Goal: Navigation & Orientation: Find specific page/section

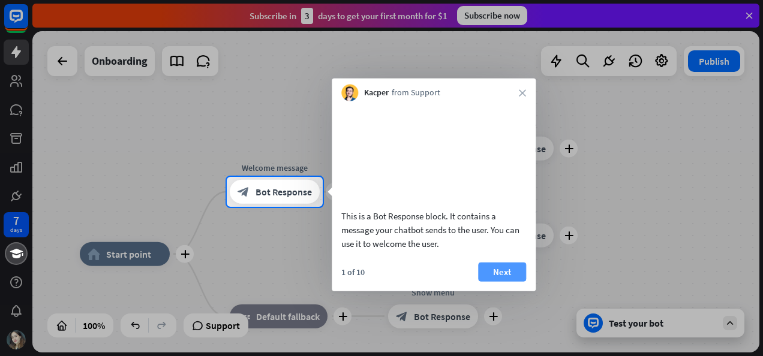
click at [507, 281] on button "Next" at bounding box center [502, 271] width 48 height 19
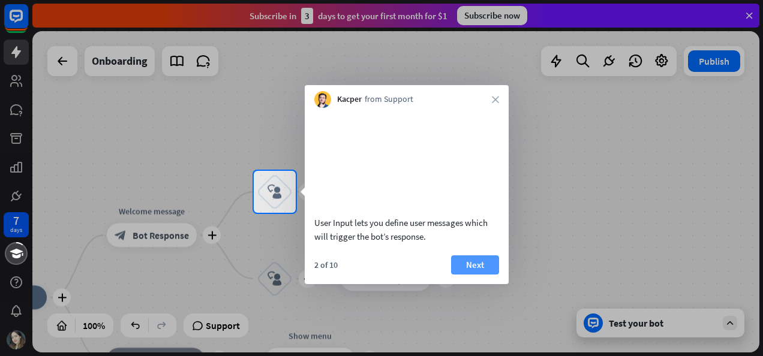
click at [480, 275] on button "Next" at bounding box center [475, 264] width 48 height 19
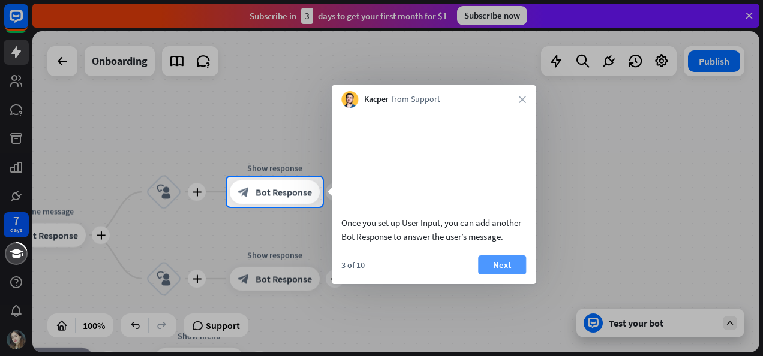
click at [514, 275] on button "Next" at bounding box center [502, 264] width 48 height 19
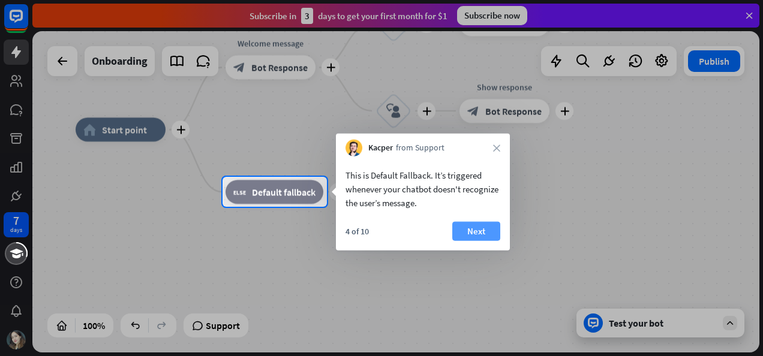
click at [487, 224] on button "Next" at bounding box center [476, 231] width 48 height 19
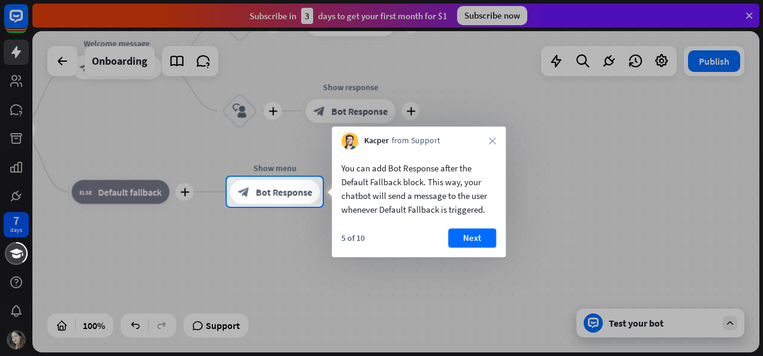
click at [501, 234] on div "5 of 10 Next" at bounding box center [419, 242] width 174 height 29
click at [478, 234] on button "Next" at bounding box center [472, 237] width 48 height 19
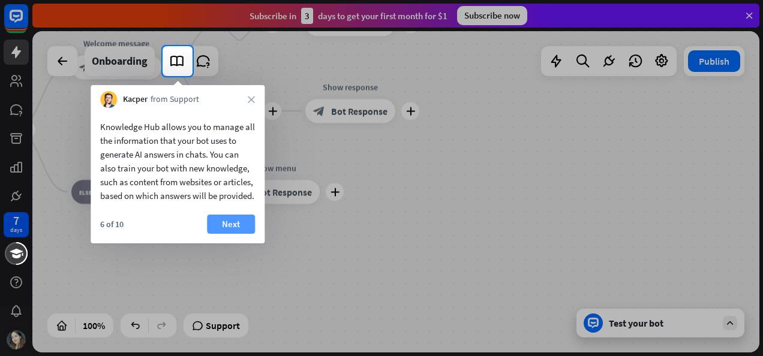
click at [218, 234] on button "Next" at bounding box center [231, 224] width 48 height 19
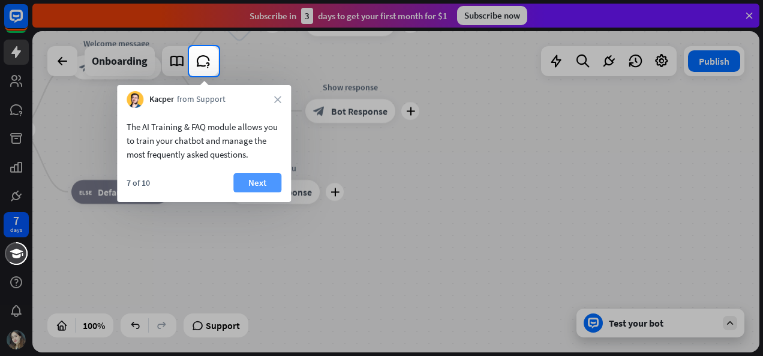
click at [261, 184] on button "Next" at bounding box center [257, 182] width 48 height 19
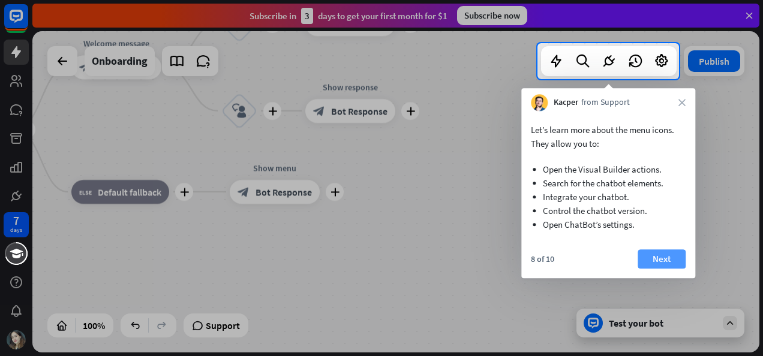
click at [682, 250] on button "Next" at bounding box center [661, 258] width 48 height 19
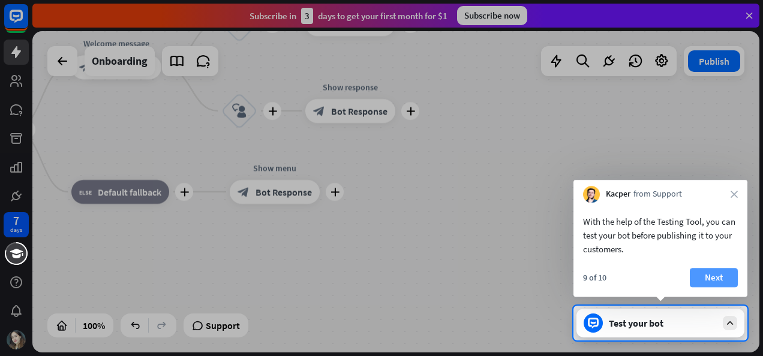
click at [715, 273] on button "Next" at bounding box center [713, 277] width 48 height 19
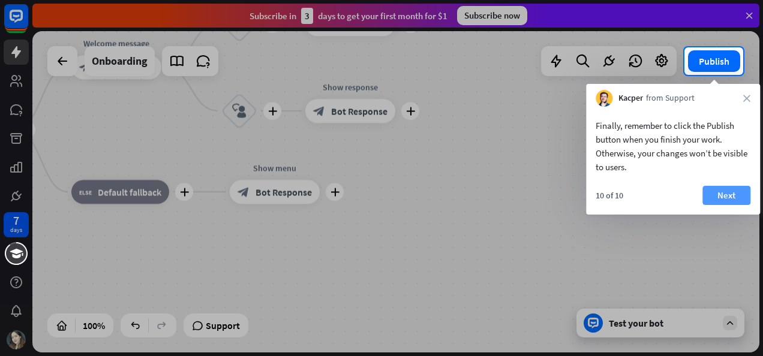
click at [729, 193] on button "Next" at bounding box center [726, 195] width 48 height 19
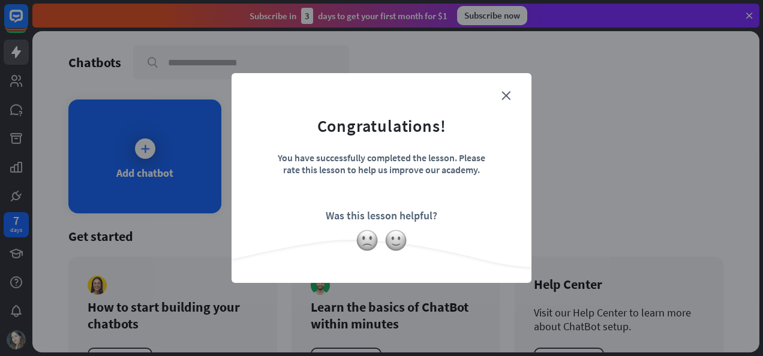
click at [499, 98] on form "Congratulations! You have successfully completed the lesson. Please rate this l…" at bounding box center [381, 159] width 270 height 143
click at [501, 96] on form "Congratulations! You have successfully completed the lesson. Please rate this l…" at bounding box center [381, 159] width 270 height 143
click at [505, 96] on icon "close" at bounding box center [505, 95] width 9 height 9
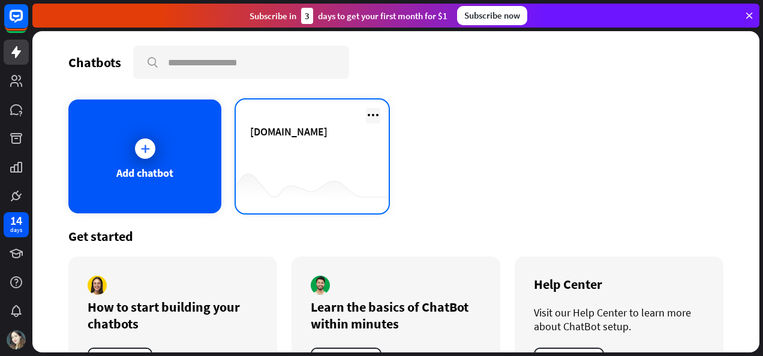
click at [366, 119] on icon at bounding box center [373, 115] width 14 height 14
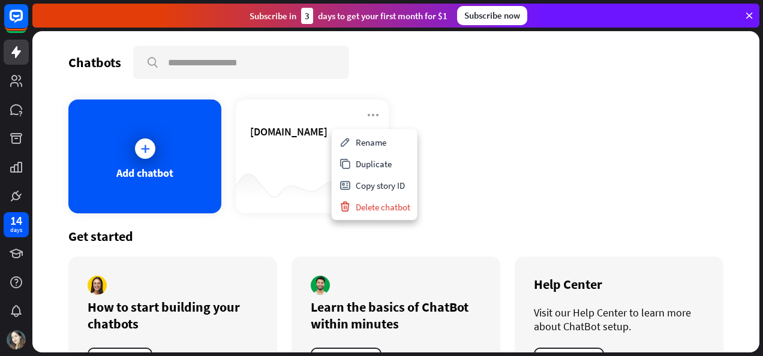
click at [385, 144] on div "Rename" at bounding box center [374, 142] width 81 height 22
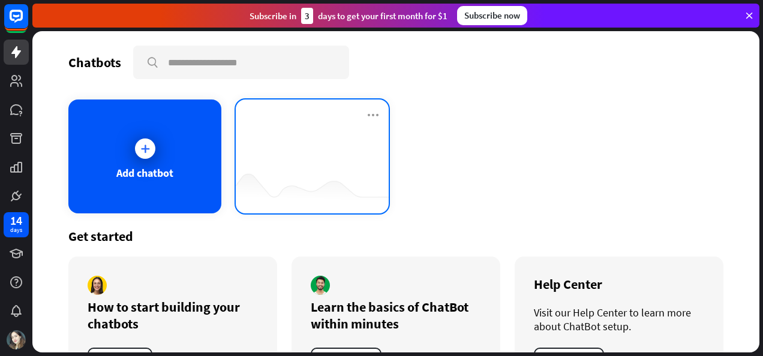
type input "*"
type input "****"
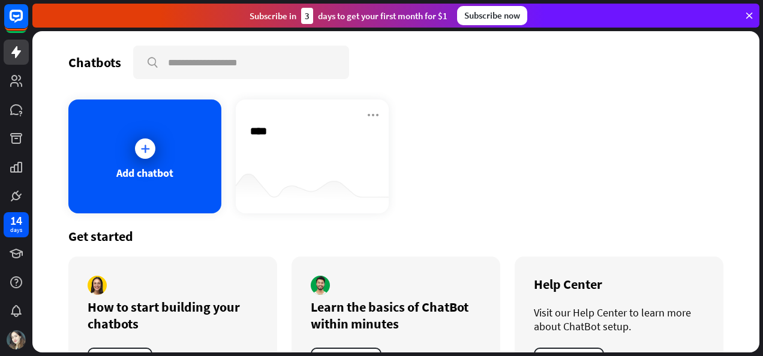
click at [463, 163] on div "Chatbots search Add chatbot CS 2.. **** Get started How to start building your …" at bounding box center [395, 191] width 727 height 321
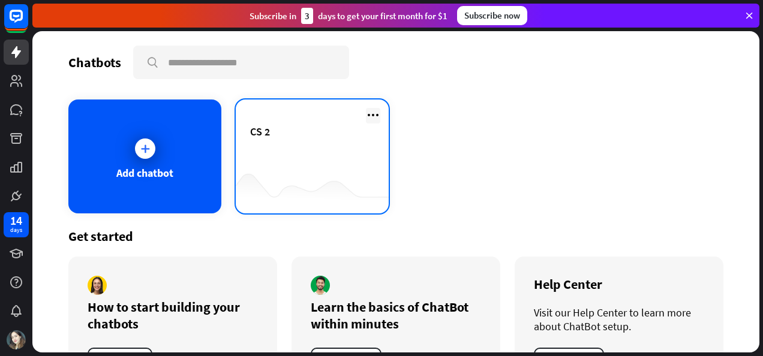
click at [371, 118] on icon at bounding box center [373, 115] width 14 height 14
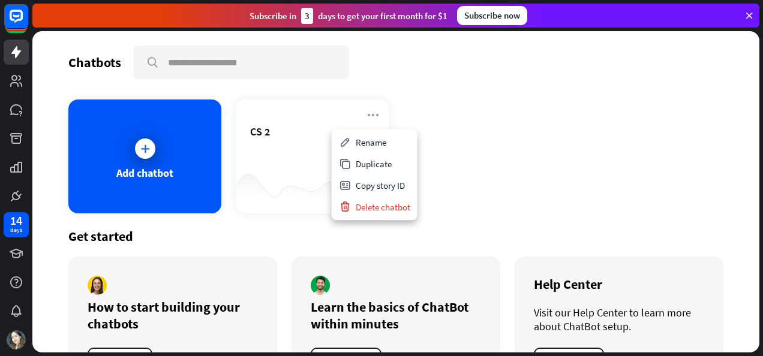
click at [445, 152] on div "Add chatbot CS 2" at bounding box center [395, 157] width 655 height 114
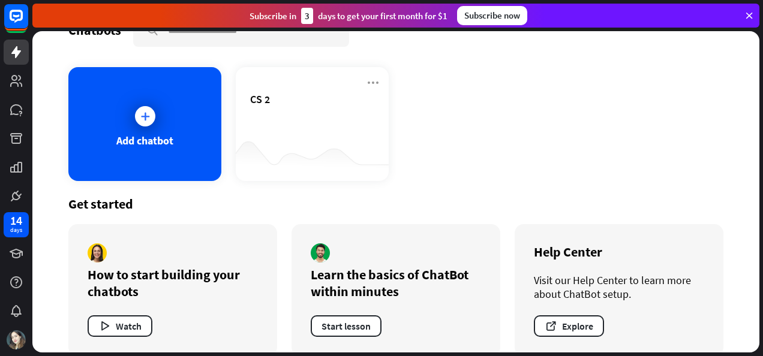
scroll to position [50, 0]
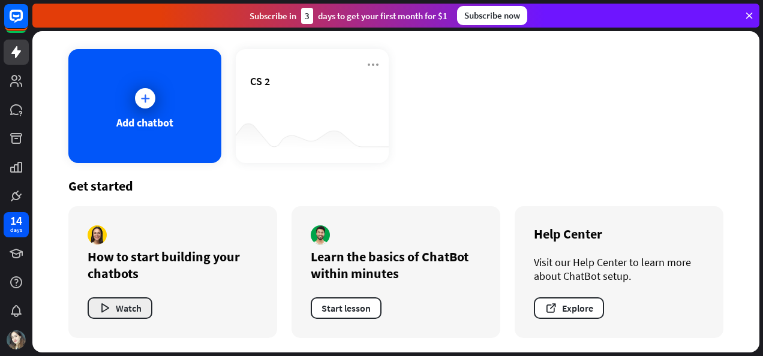
click at [133, 313] on button "Watch" at bounding box center [120, 308] width 65 height 22
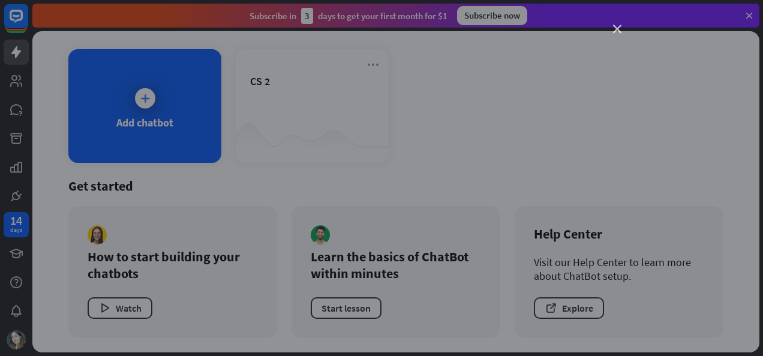
click at [613, 31] on icon "close" at bounding box center [617, 29] width 8 height 8
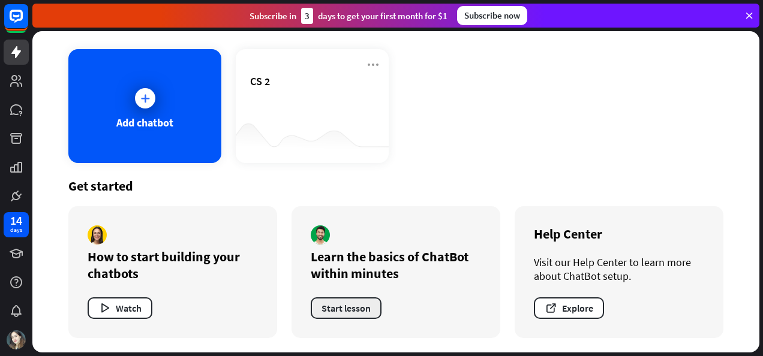
click at [353, 311] on button "Start lesson" at bounding box center [346, 308] width 71 height 22
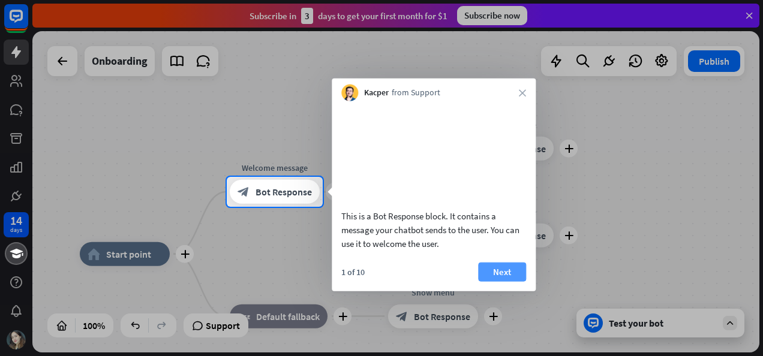
click at [499, 281] on button "Next" at bounding box center [502, 271] width 48 height 19
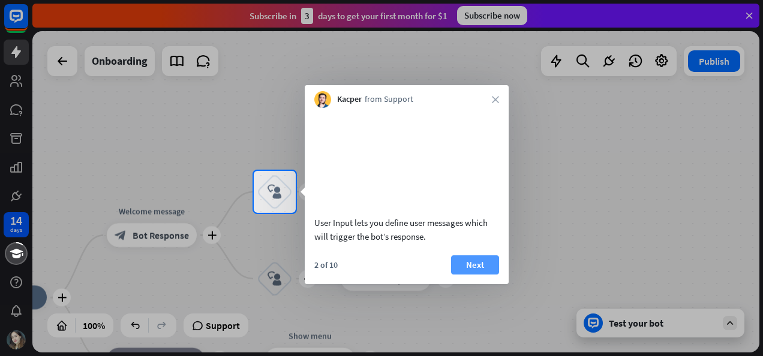
click at [474, 275] on button "Next" at bounding box center [475, 264] width 48 height 19
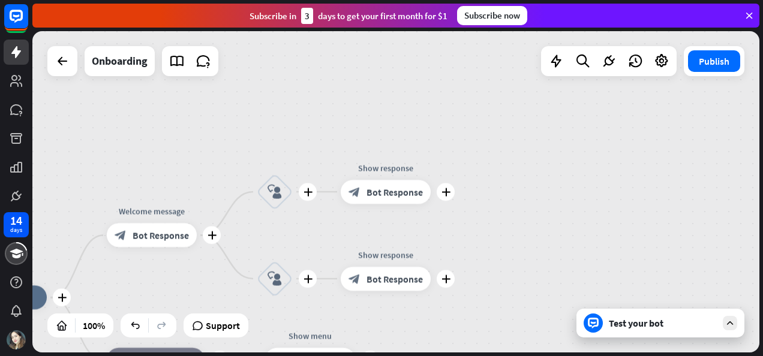
click at [472, 276] on div "plus home_2 Start point plus Welcome message block_bot_response Bot Response pl…" at bounding box center [395, 191] width 727 height 321
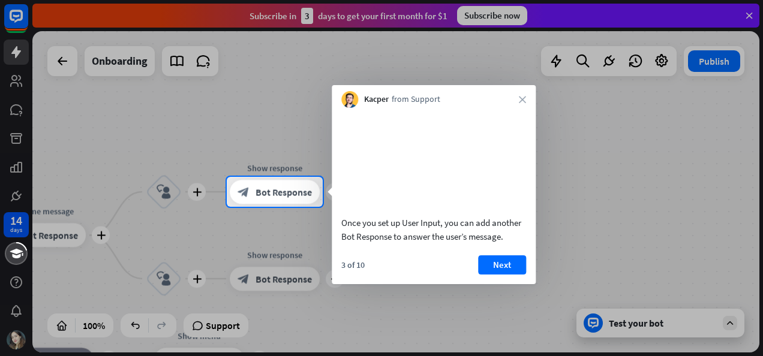
click at [514, 267] on div "Once you set up User Input, you can add another Bot Response to answer the user…" at bounding box center [434, 196] width 204 height 176
click at [513, 266] on div "Once you set up User Input, you can add another Bot Response to answer the user…" at bounding box center [434, 196] width 204 height 176
click at [511, 275] on button "Next" at bounding box center [502, 264] width 48 height 19
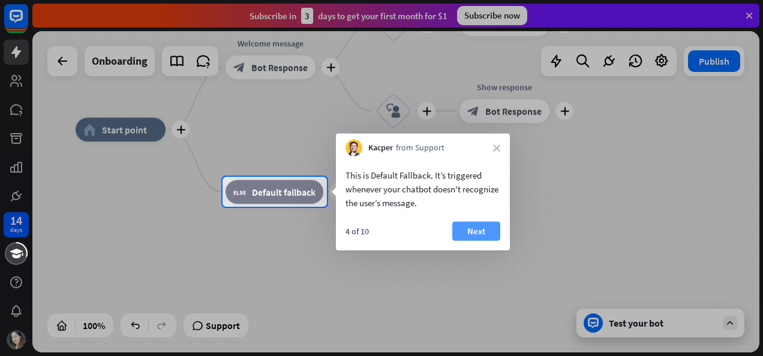
click at [479, 230] on button "Next" at bounding box center [476, 231] width 48 height 19
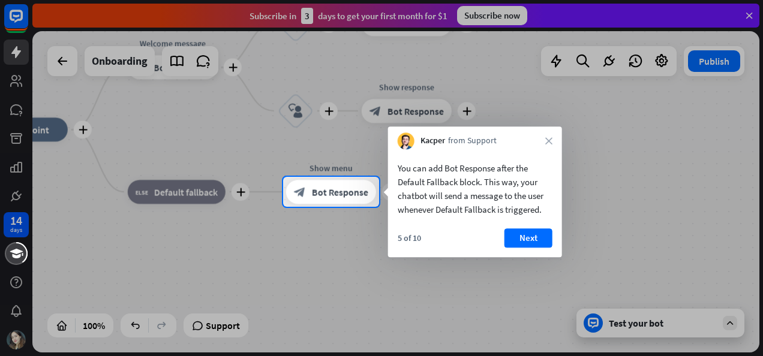
click at [654, 58] on div at bounding box center [381, 88] width 763 height 177
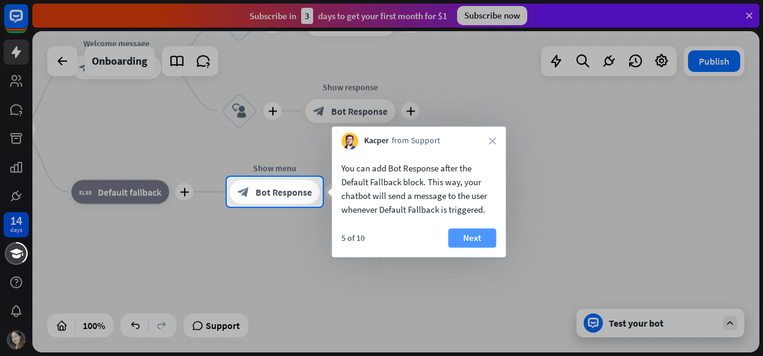
click at [466, 240] on button "Next" at bounding box center [472, 237] width 48 height 19
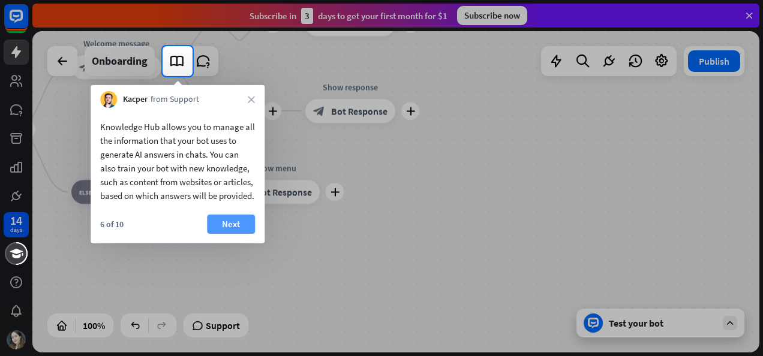
click at [251, 233] on button "Next" at bounding box center [231, 224] width 48 height 19
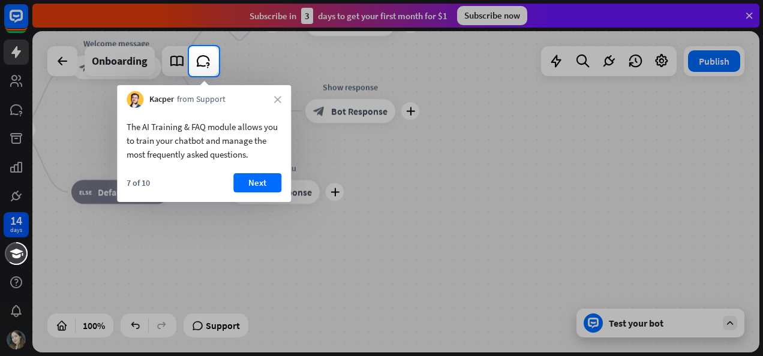
click at [263, 180] on button "Next" at bounding box center [257, 182] width 48 height 19
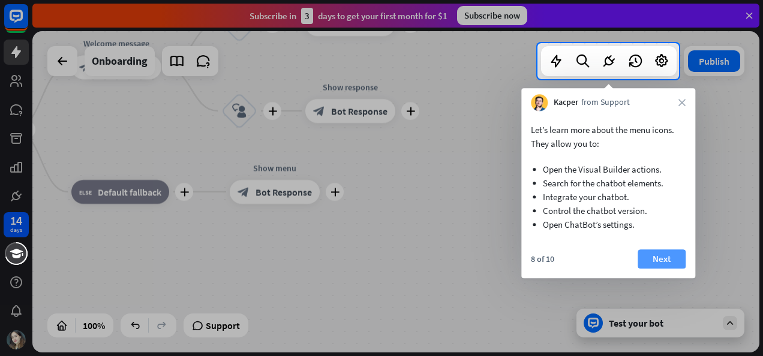
click at [677, 261] on button "Next" at bounding box center [661, 258] width 48 height 19
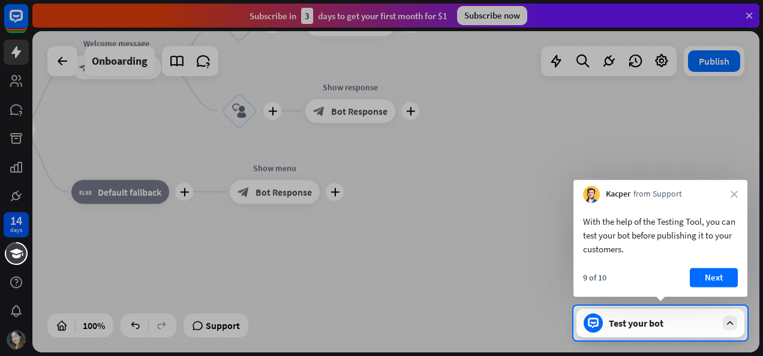
click at [711, 281] on button "Next" at bounding box center [713, 277] width 48 height 19
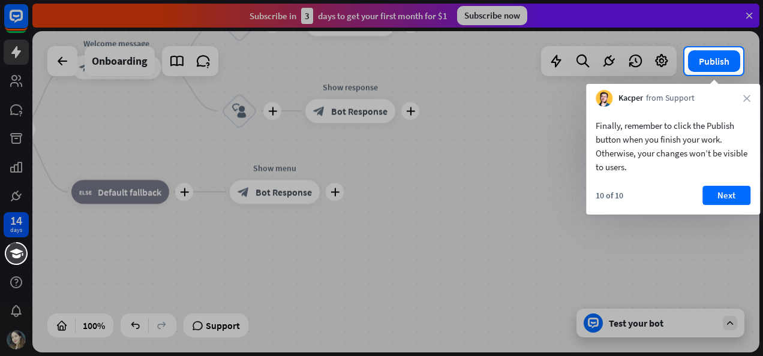
click at [725, 215] on div at bounding box center [381, 215] width 763 height 281
click at [729, 189] on button "Next" at bounding box center [726, 195] width 48 height 19
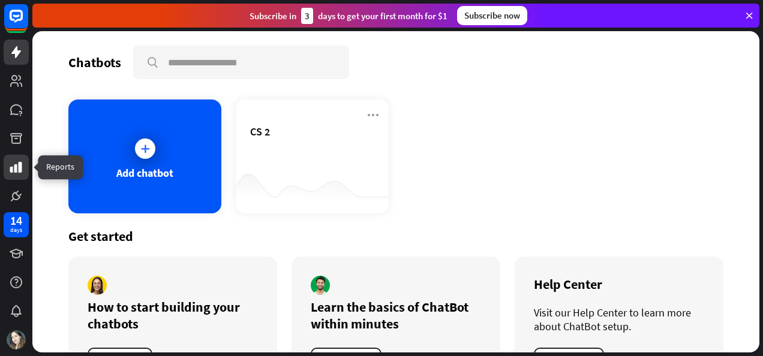
click at [18, 171] on icon at bounding box center [16, 167] width 14 height 14
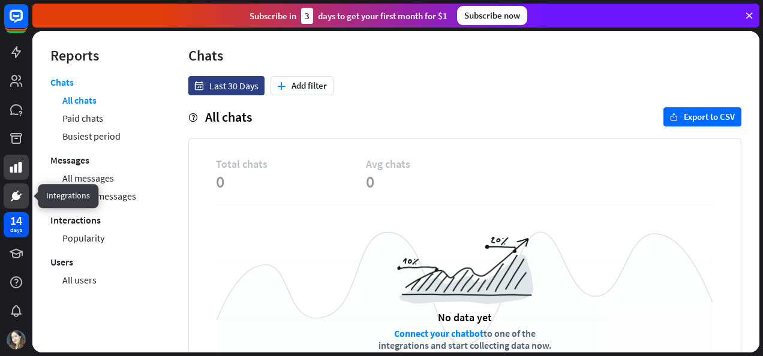
click at [20, 183] on link at bounding box center [16, 195] width 25 height 25
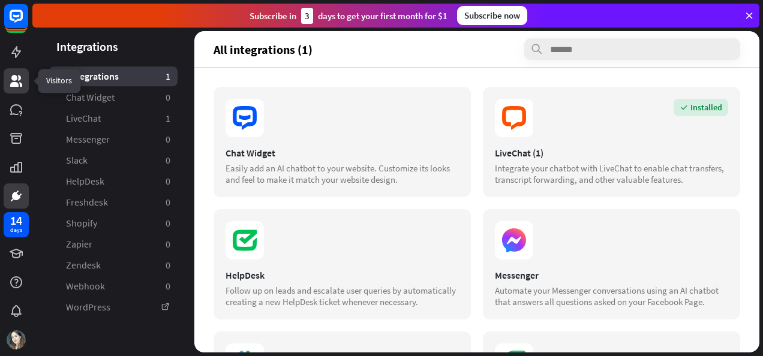
click at [18, 81] on icon at bounding box center [16, 81] width 14 height 14
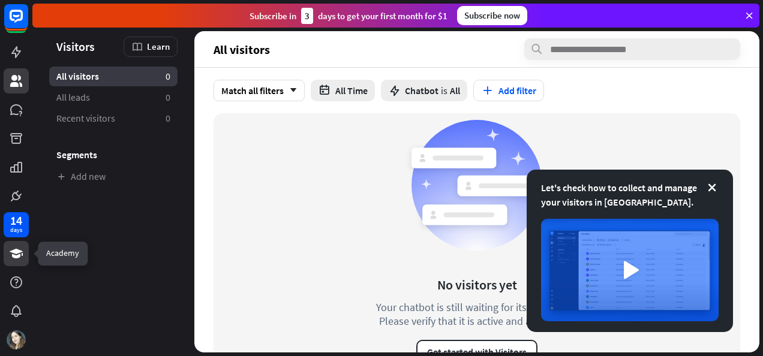
click at [14, 251] on icon at bounding box center [16, 254] width 13 height 10
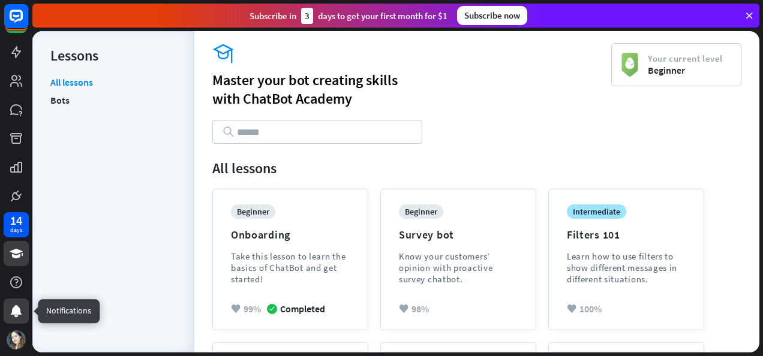
click at [18, 308] on icon at bounding box center [16, 311] width 11 height 12
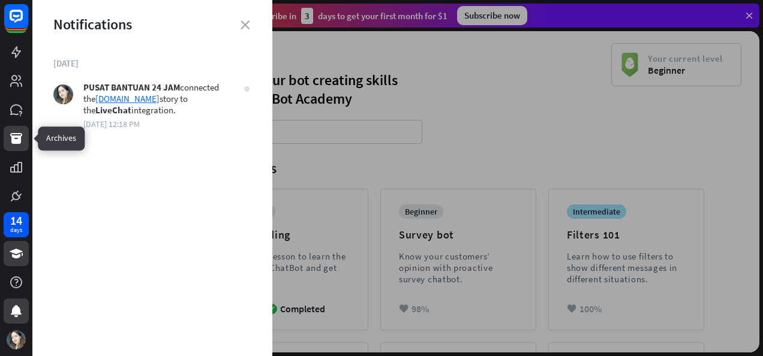
click at [4, 143] on link at bounding box center [16, 138] width 25 height 25
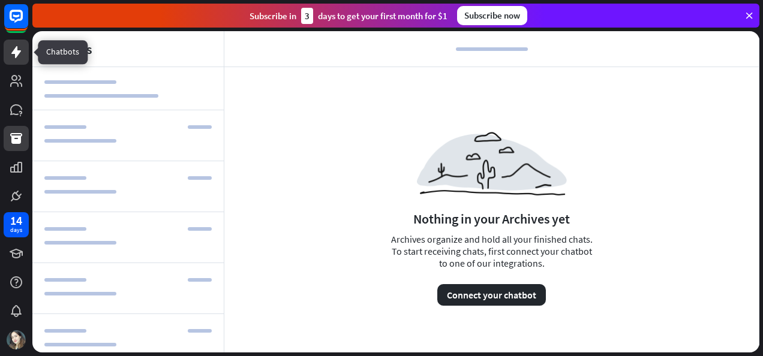
click at [14, 58] on icon at bounding box center [16, 52] width 14 height 14
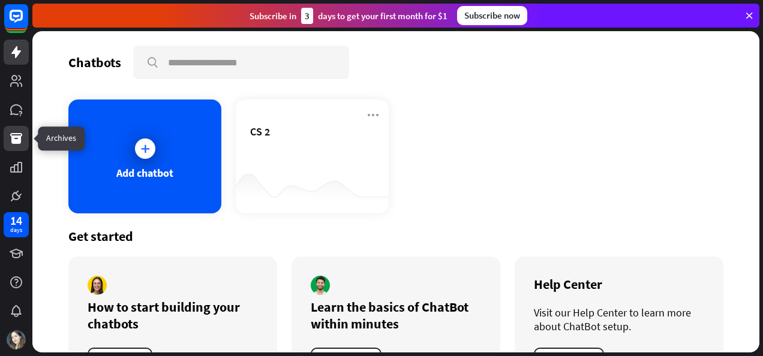
click at [22, 139] on icon at bounding box center [16, 138] width 14 height 14
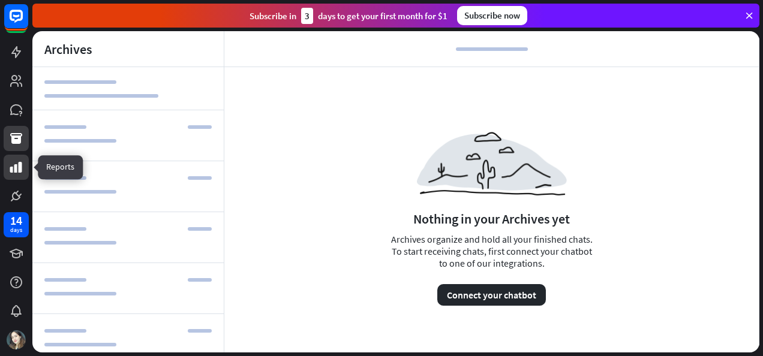
click at [26, 166] on link at bounding box center [16, 167] width 25 height 25
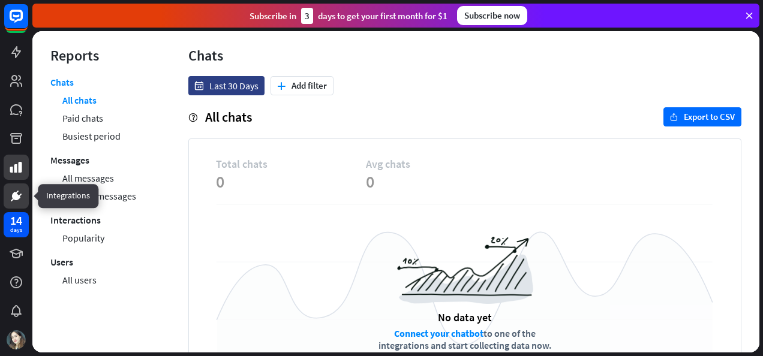
click at [20, 200] on icon at bounding box center [16, 196] width 14 height 14
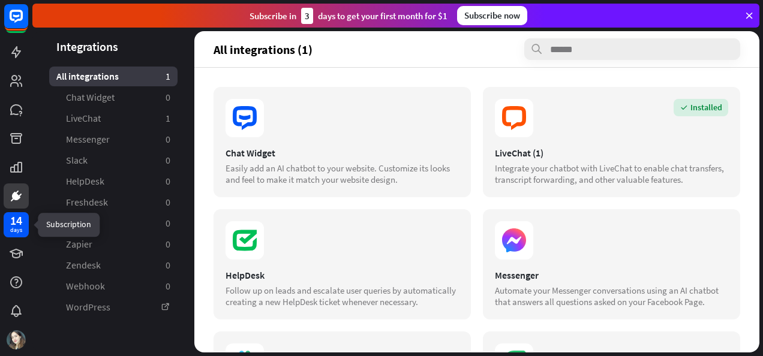
click at [26, 232] on div "14 days" at bounding box center [16, 224] width 25 height 25
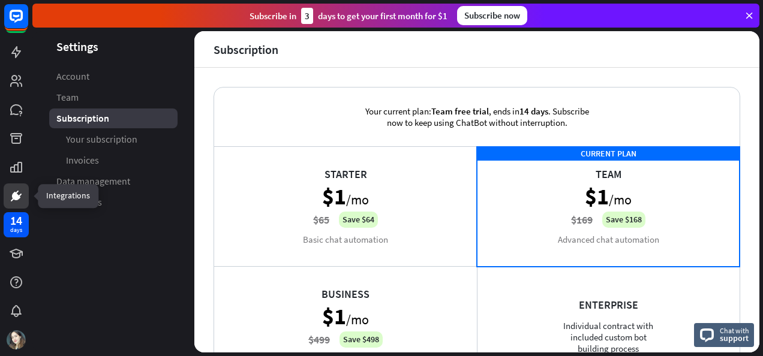
click at [18, 203] on icon at bounding box center [16, 196] width 14 height 14
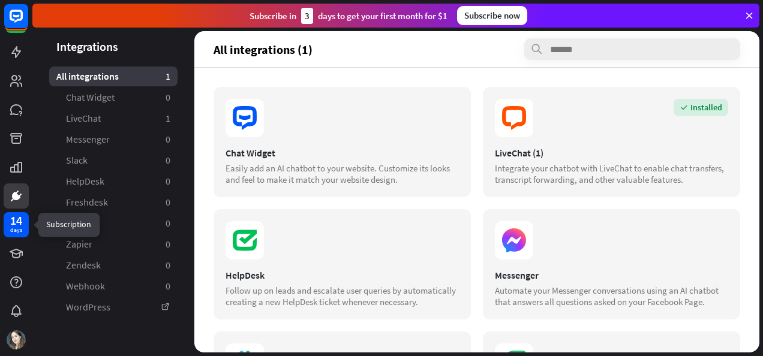
click at [12, 210] on div "14 days" at bounding box center [16, 281] width 32 height 144
click at [18, 221] on div "14" at bounding box center [16, 220] width 12 height 11
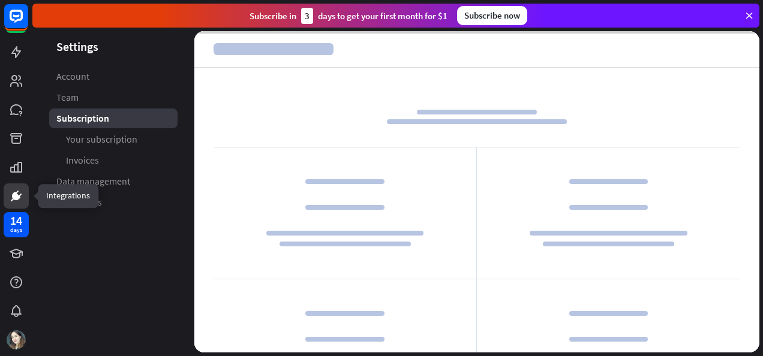
click at [17, 195] on g at bounding box center [16, 196] width 11 height 11
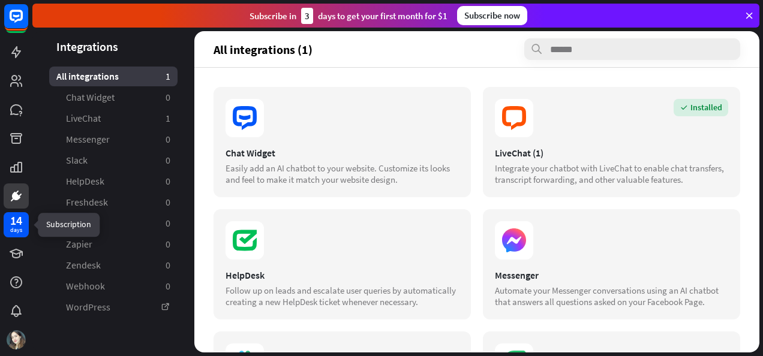
click at [17, 223] on div "14" at bounding box center [16, 220] width 12 height 11
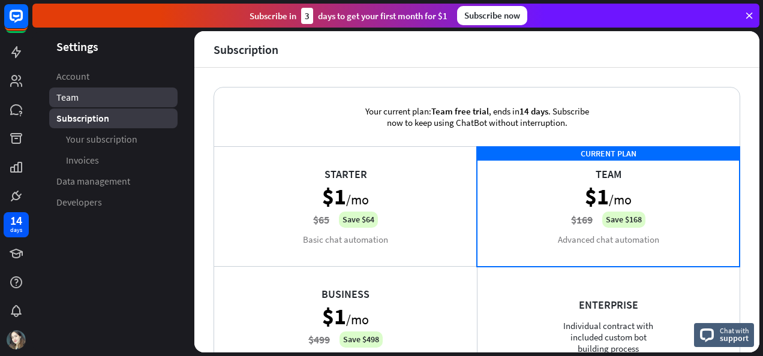
click at [85, 92] on link "Team" at bounding box center [113, 98] width 128 height 20
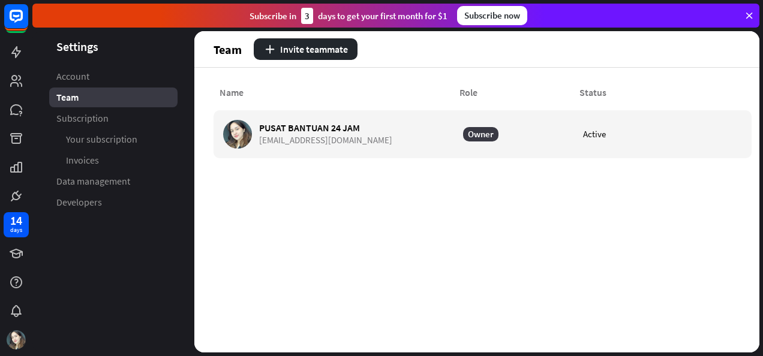
click at [95, 103] on div "Team" at bounding box center [113, 98] width 128 height 20
click at [97, 119] on span "Subscription" at bounding box center [82, 118] width 52 height 13
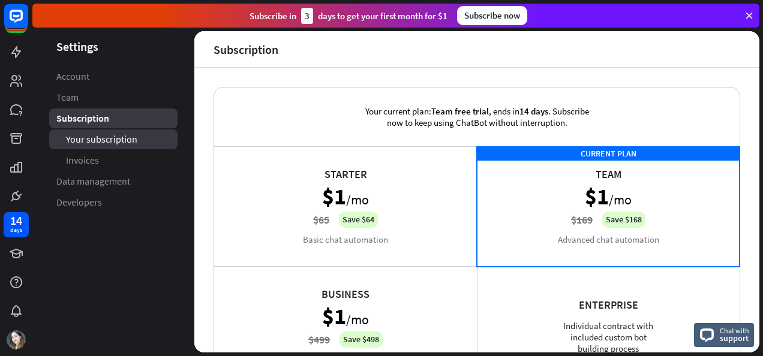
click at [112, 141] on span "Your subscription" at bounding box center [101, 139] width 71 height 13
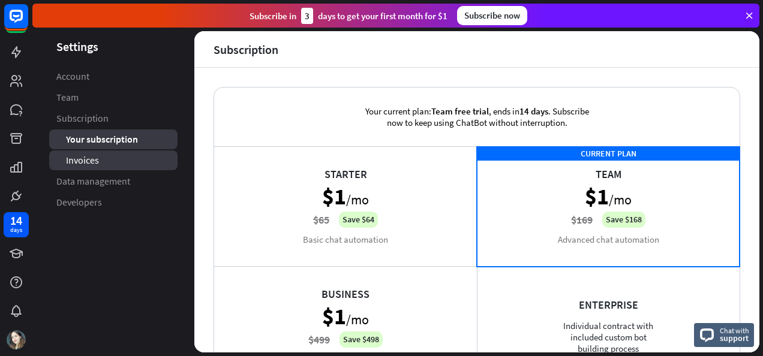
click at [124, 162] on link "Invoices" at bounding box center [113, 160] width 128 height 20
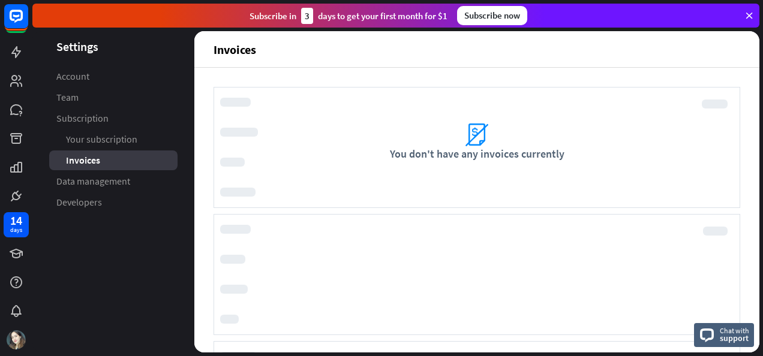
click at [127, 179] on span "Data management" at bounding box center [93, 181] width 74 height 13
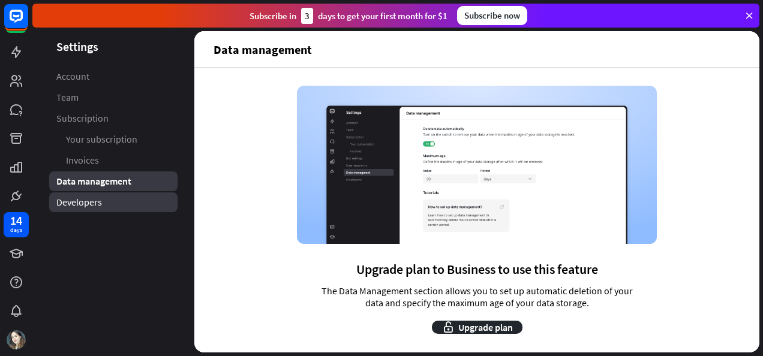
click at [107, 201] on link "Developers" at bounding box center [113, 202] width 128 height 20
